Goal: Information Seeking & Learning: Find specific page/section

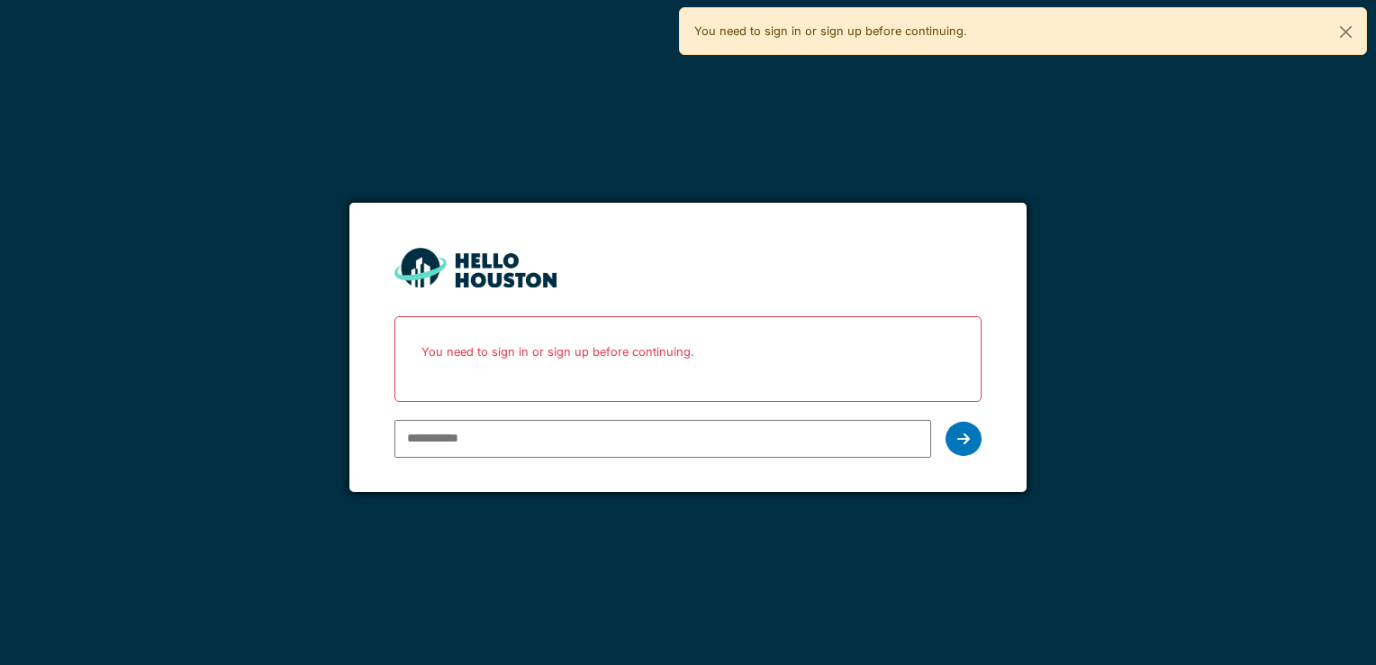
click at [453, 444] on input "email" at bounding box center [663, 439] width 536 height 38
type input "**********"
click at [961, 440] on icon at bounding box center [963, 438] width 13 height 14
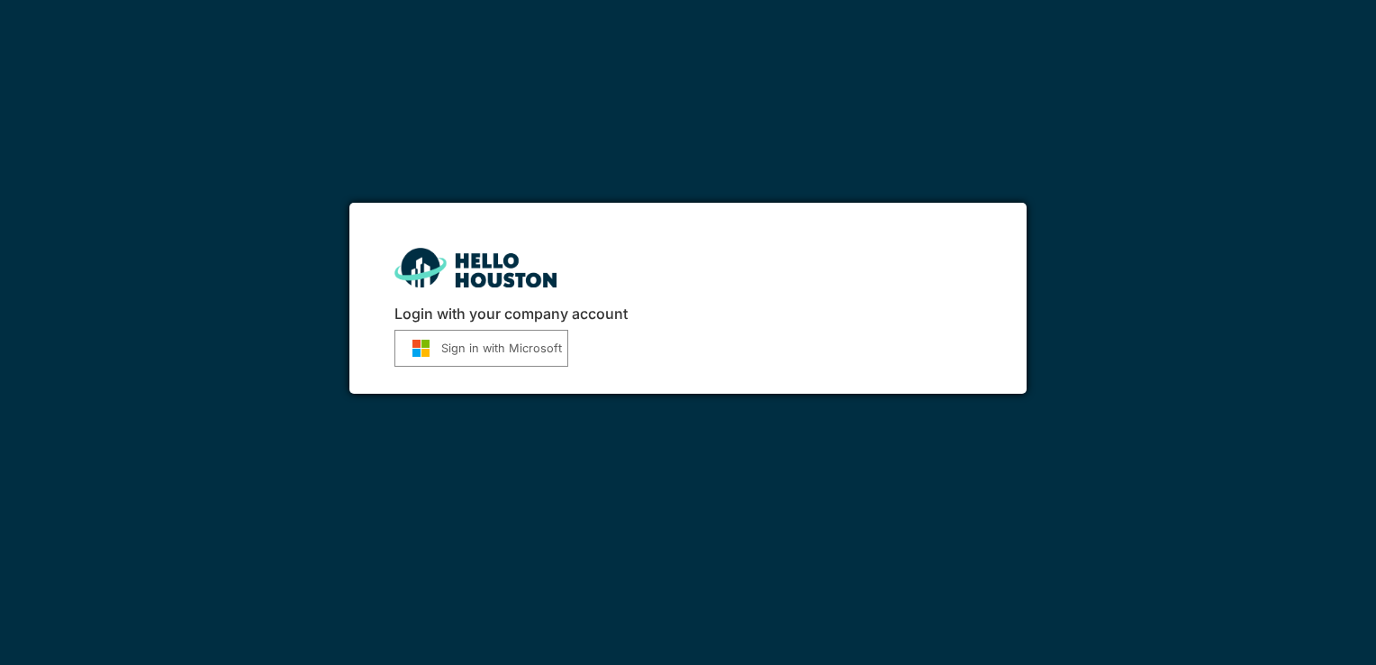
click at [513, 345] on button "Sign in with Microsoft" at bounding box center [482, 348] width 174 height 37
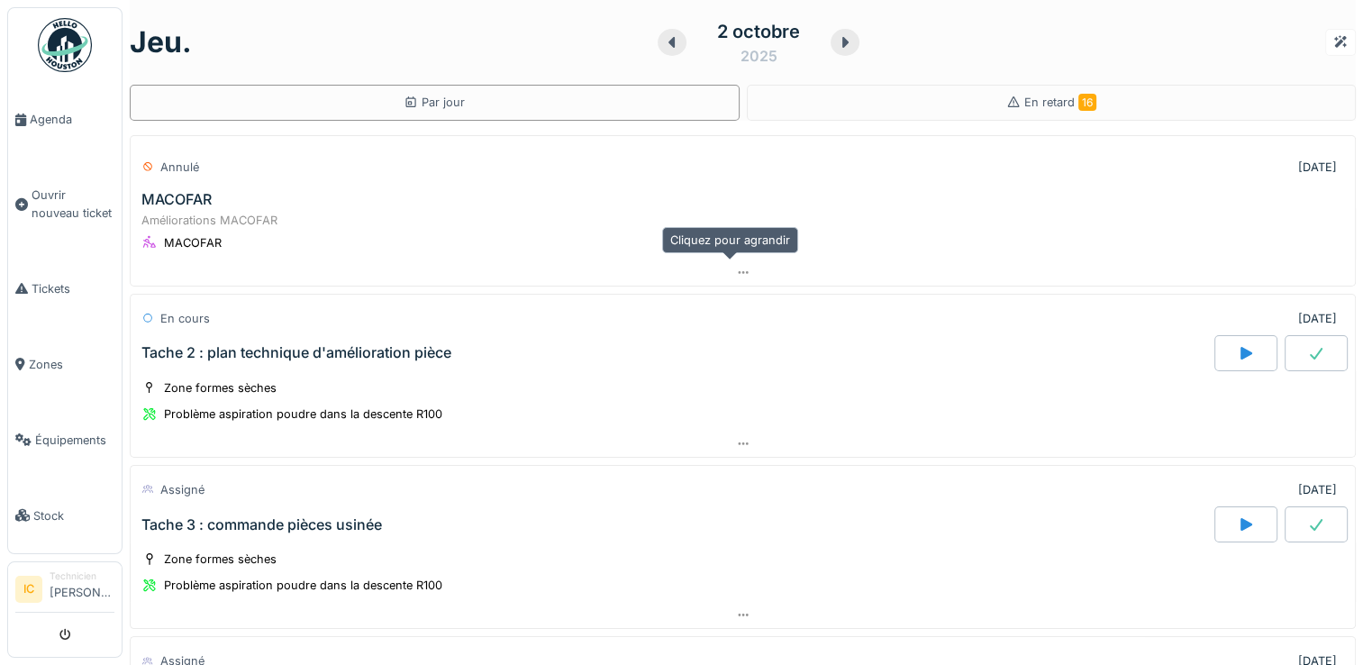
scroll to position [90, 0]
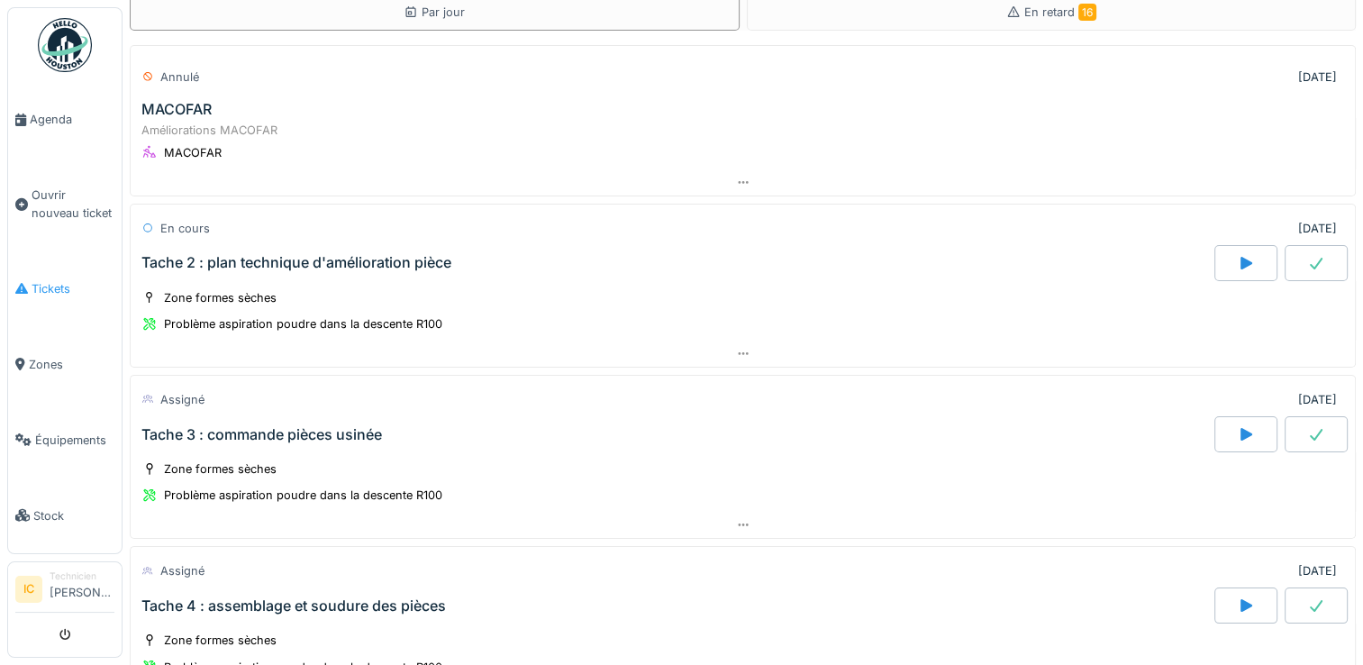
click at [50, 280] on span "Tickets" at bounding box center [73, 288] width 83 height 17
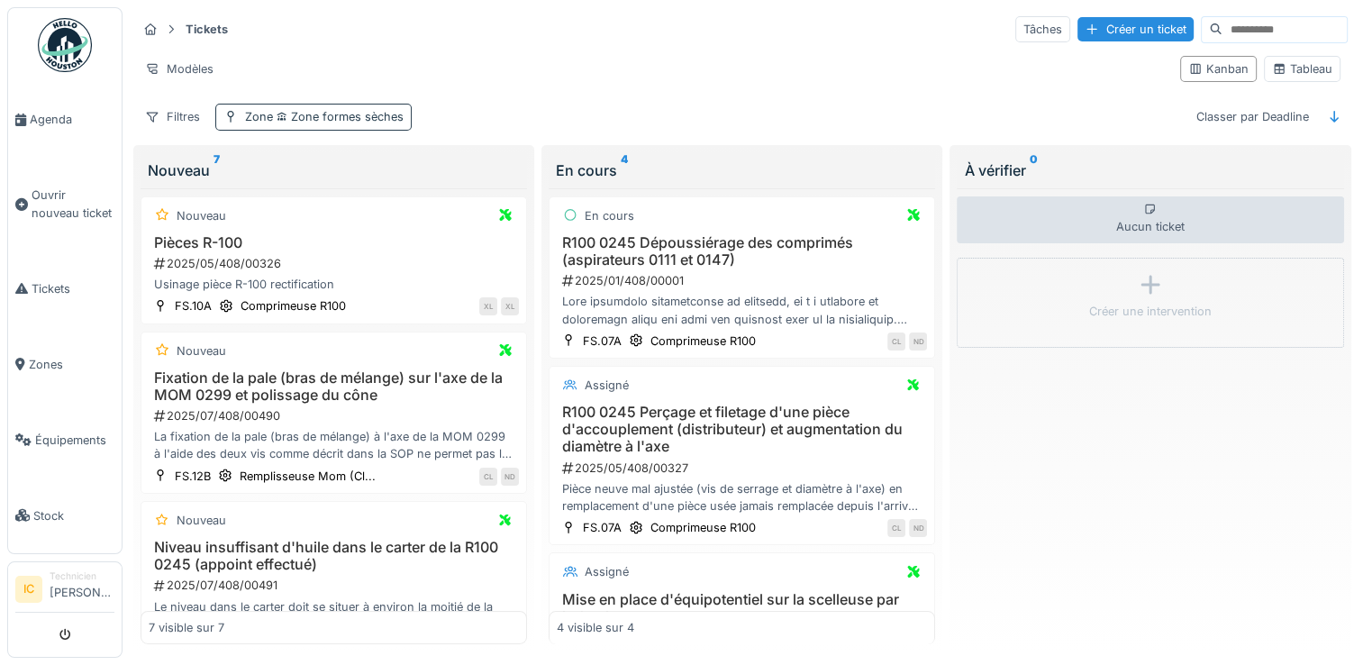
click at [287, 122] on span "Zone formes sèches" at bounding box center [338, 117] width 131 height 14
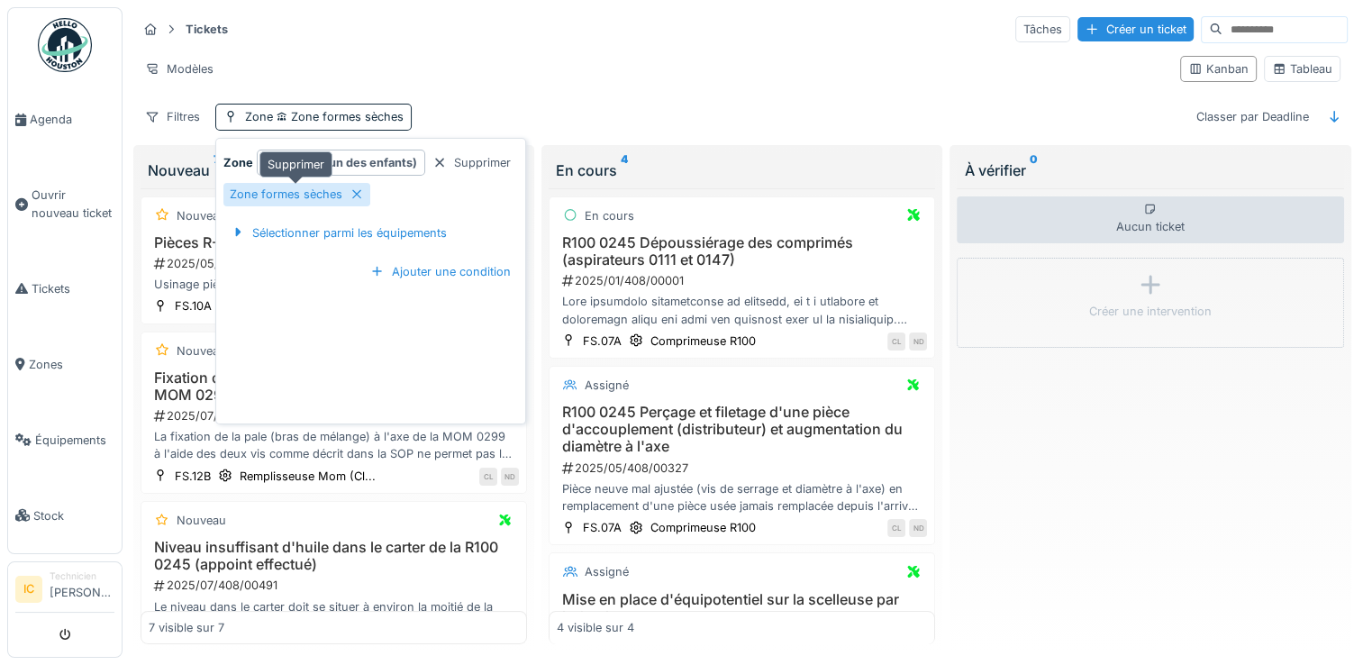
click at [346, 193] on div "Zone formes sèches" at bounding box center [296, 194] width 147 height 23
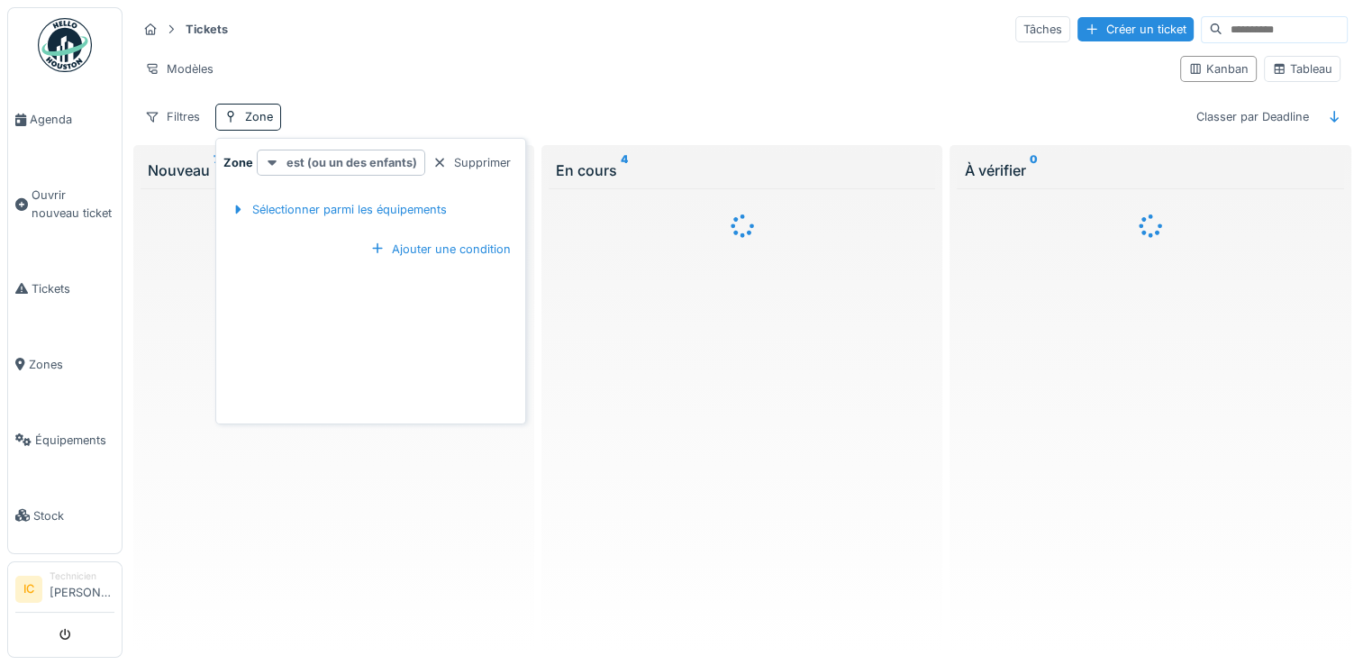
click at [375, 164] on strong "est (ou un des enfants)" at bounding box center [351, 162] width 131 height 17
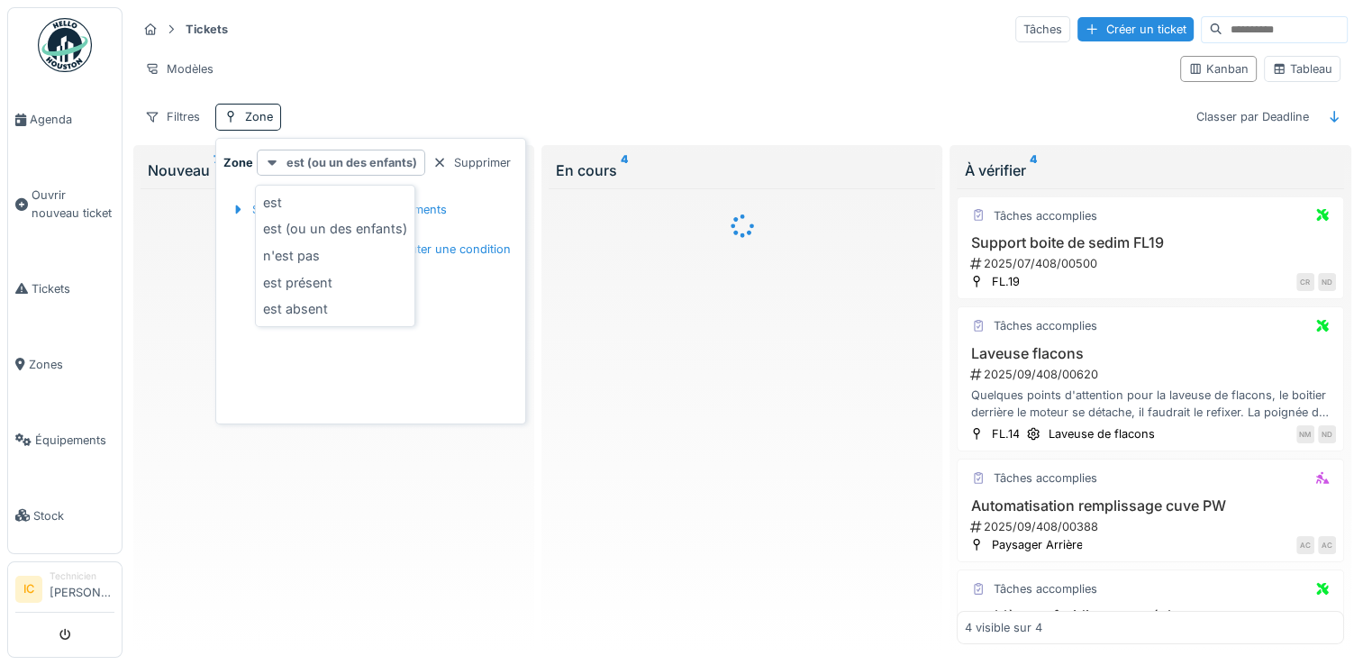
click at [375, 164] on strong "est (ou un des enfants)" at bounding box center [351, 162] width 131 height 17
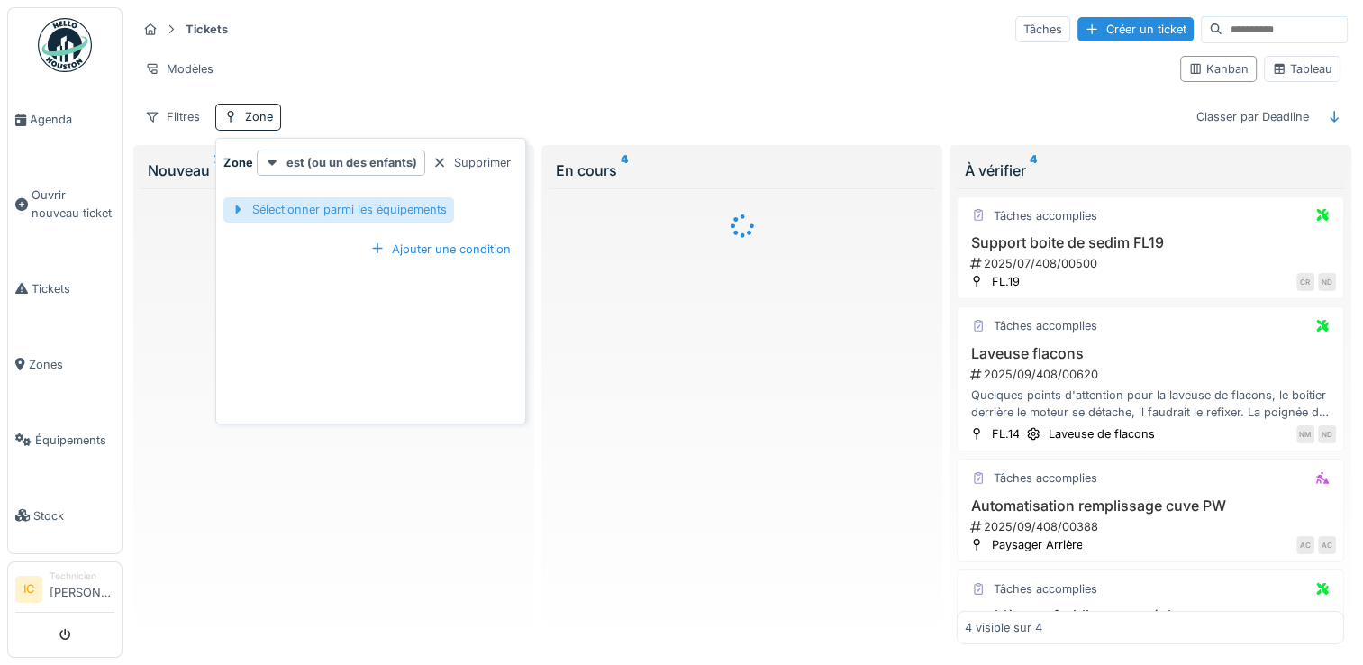
click at [358, 215] on div "Sélectionner parmi les équipements" at bounding box center [338, 209] width 231 height 24
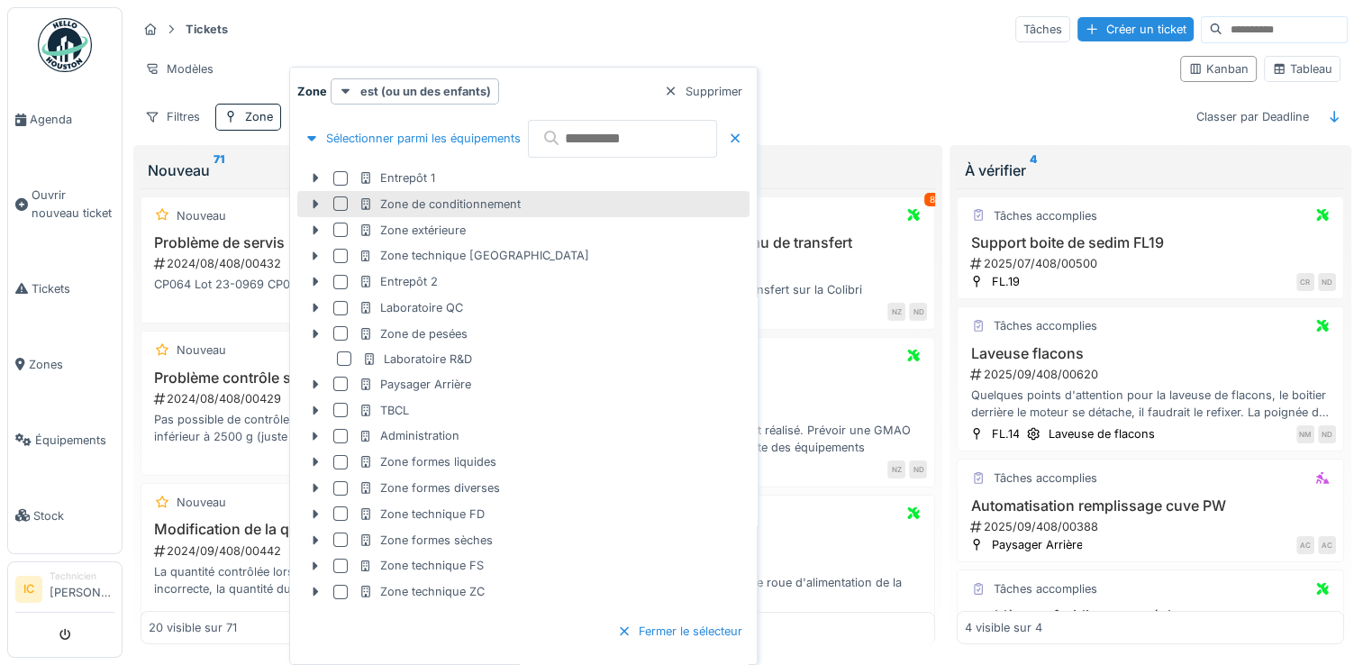
click at [342, 204] on div at bounding box center [340, 203] width 14 height 14
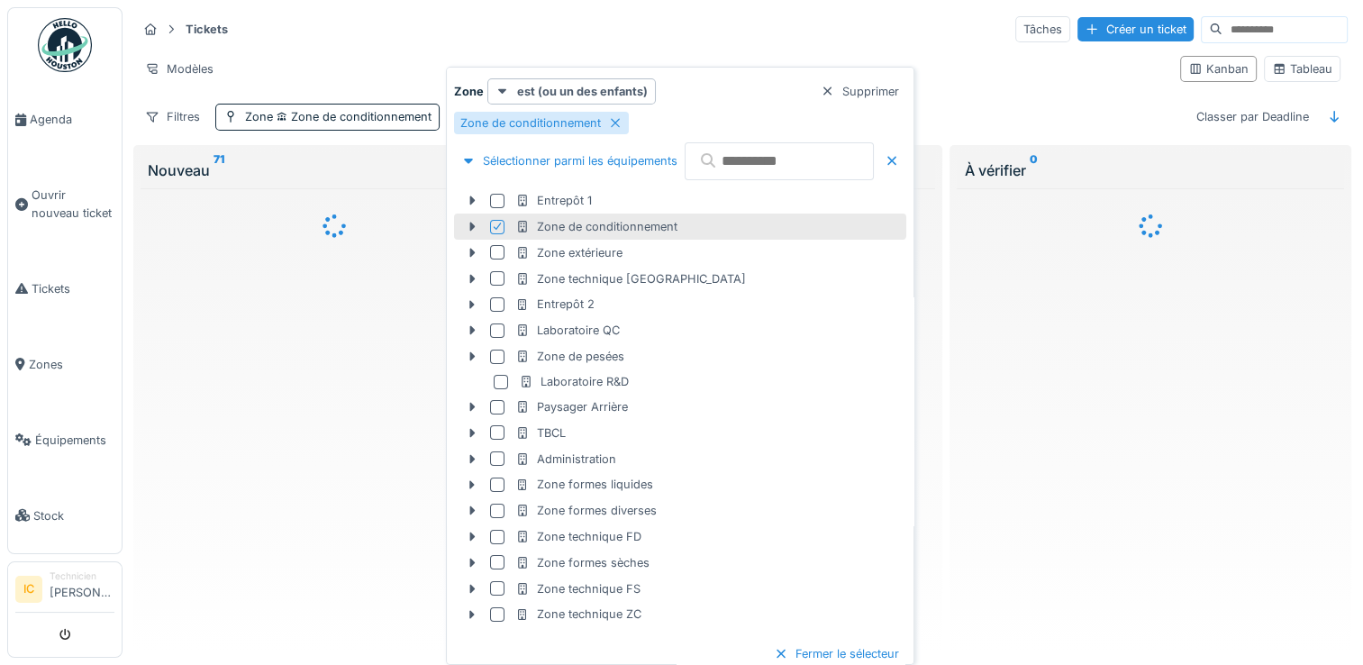
click at [354, 342] on div at bounding box center [334, 416] width 386 height 457
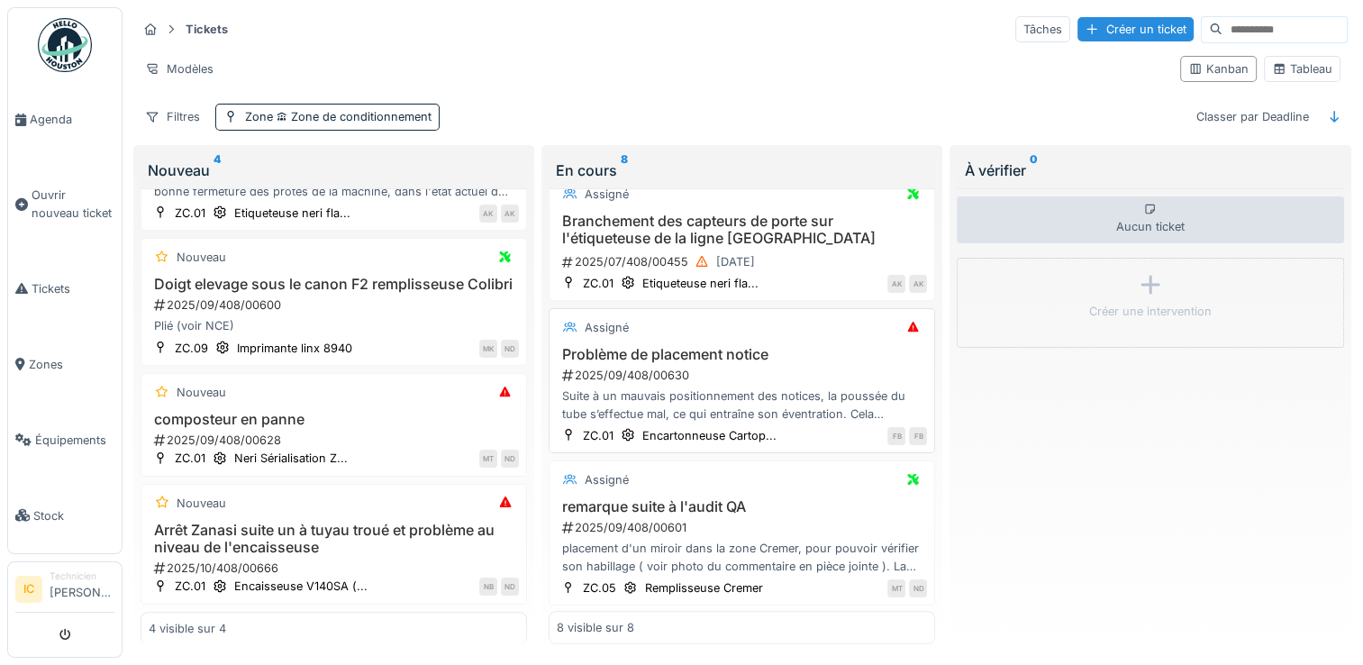
scroll to position [764, 0]
click at [667, 344] on h3 "Problème de placement notice" at bounding box center [742, 352] width 370 height 17
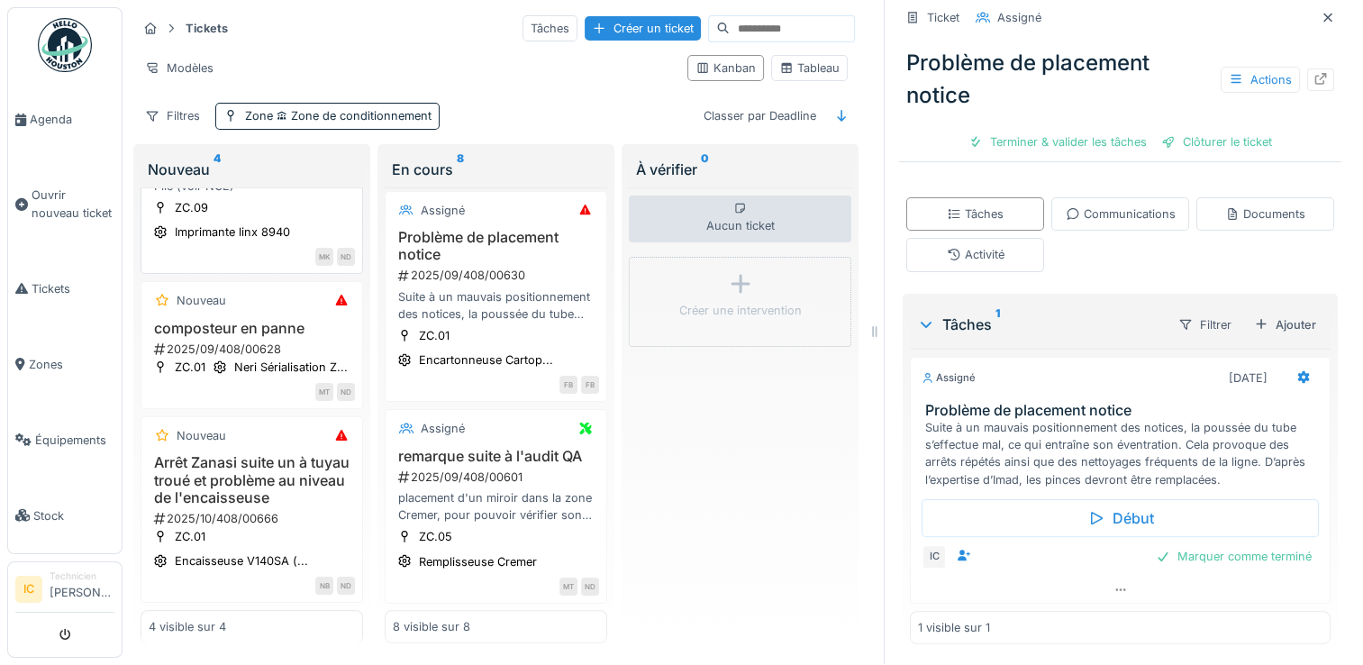
scroll to position [422, 0]
